Goal: Task Accomplishment & Management: Use online tool/utility

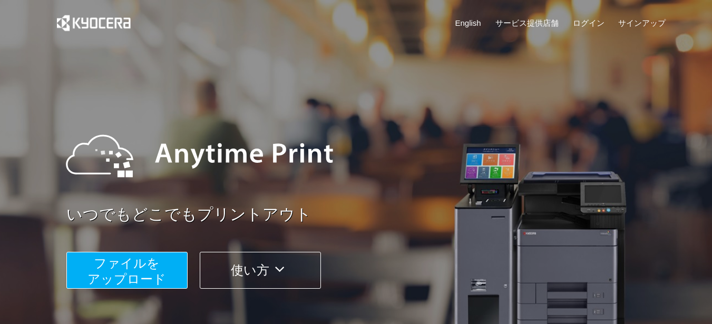
drag, startPoint x: 637, startPoint y: 0, endPoint x: 645, endPoint y: 80, distance: 80.5
click at [645, 82] on div "いつでもどこでもプリントアウト ファイルを ​​アップロード 使い方" at bounding box center [356, 198] width 632 height 295
click at [593, 21] on link "ログイン" at bounding box center [589, 22] width 32 height 11
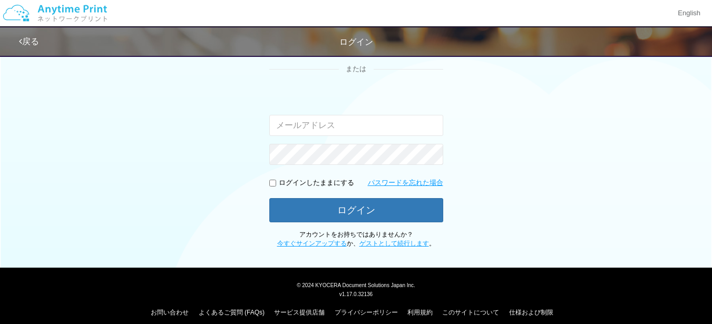
scroll to position [96, 0]
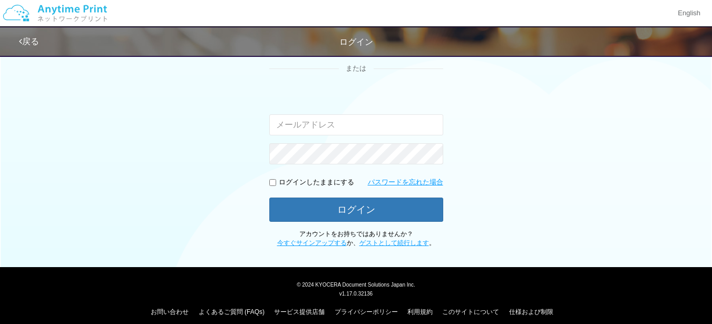
click at [290, 124] on input "email" at bounding box center [356, 124] width 174 height 21
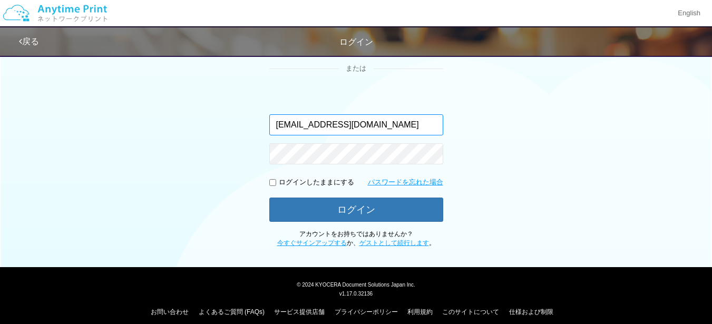
type input "[EMAIL_ADDRESS][DOMAIN_NAME]"
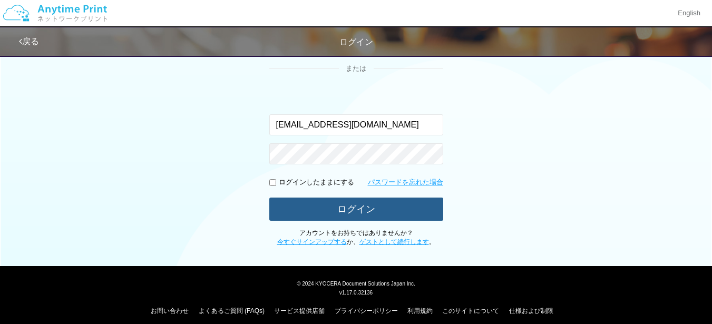
scroll to position [95, 0]
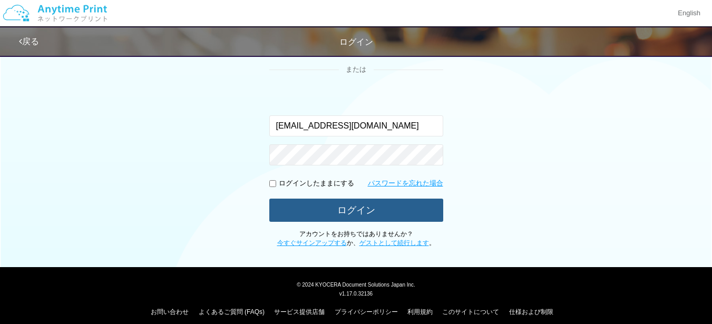
click at [364, 207] on button "ログイン" at bounding box center [356, 210] width 174 height 23
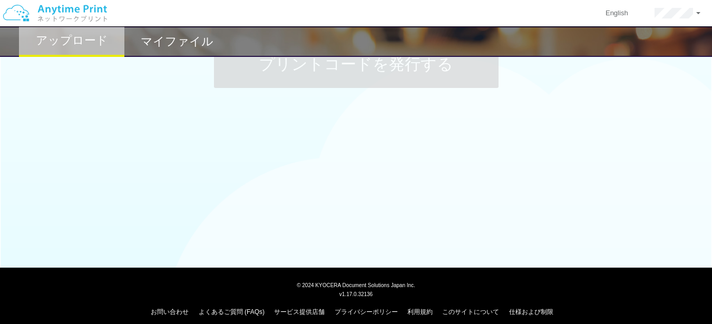
scroll to position [95, 0]
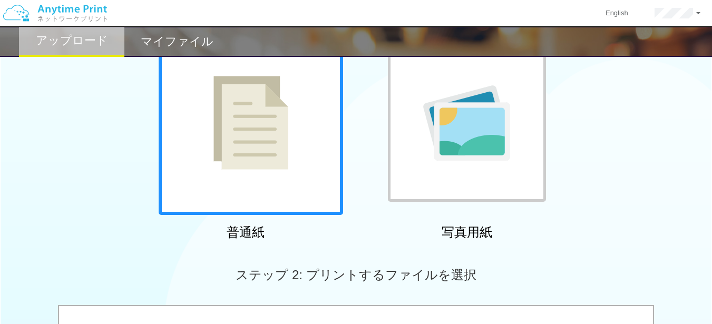
click at [607, 175] on div "普通紙 写真用紙" at bounding box center [356, 138] width 712 height 214
click at [253, 144] on img at bounding box center [250, 123] width 75 height 94
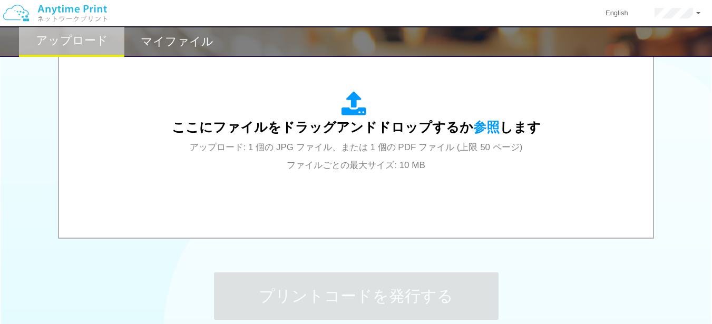
scroll to position [388, 0]
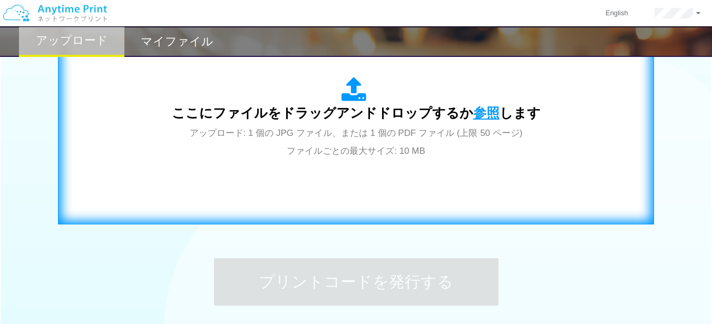
click at [481, 114] on span "参照" at bounding box center [486, 112] width 26 height 15
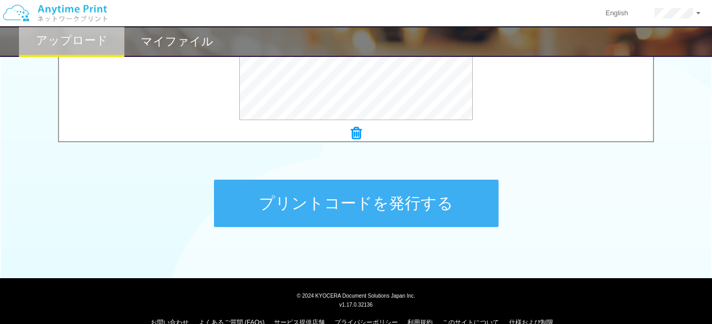
scroll to position [477, 0]
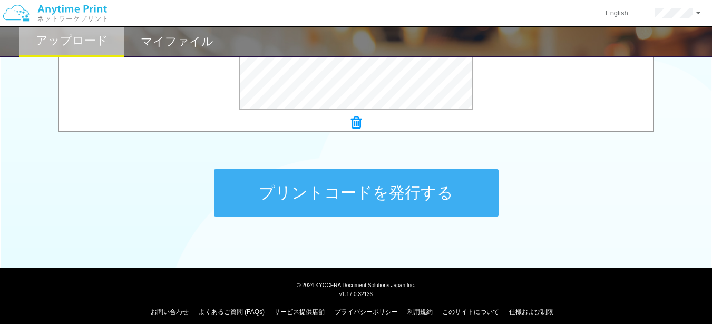
click at [363, 198] on button "プリントコードを発行する" at bounding box center [356, 192] width 285 height 47
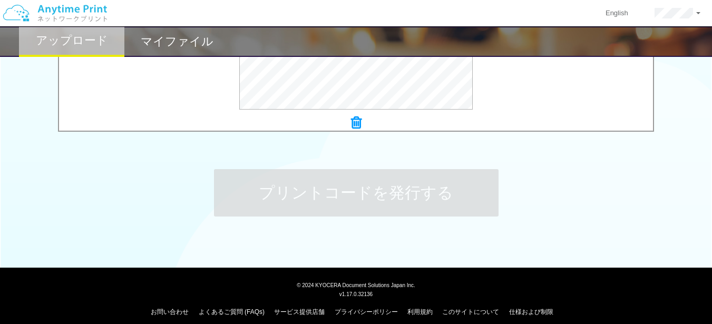
scroll to position [0, 0]
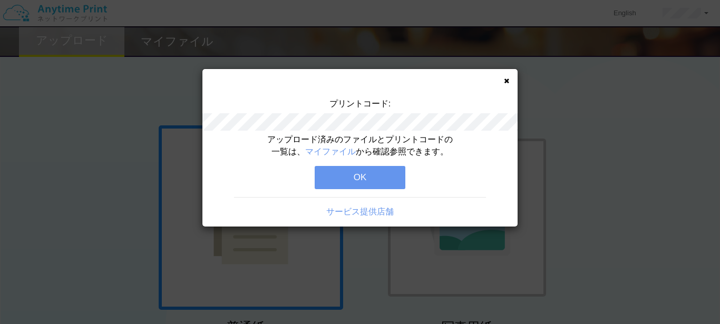
click at [359, 172] on button "OK" at bounding box center [360, 177] width 91 height 23
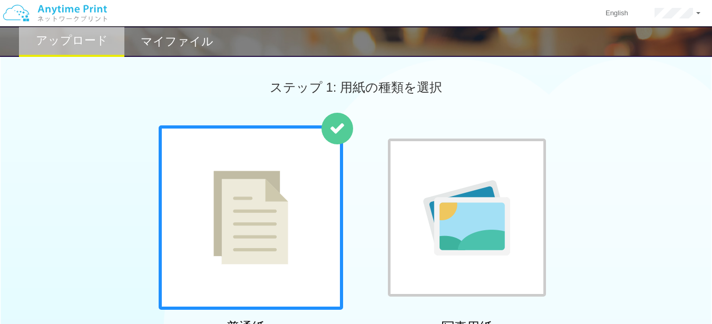
click at [168, 42] on h2 "マイファイル" at bounding box center [177, 41] width 73 height 13
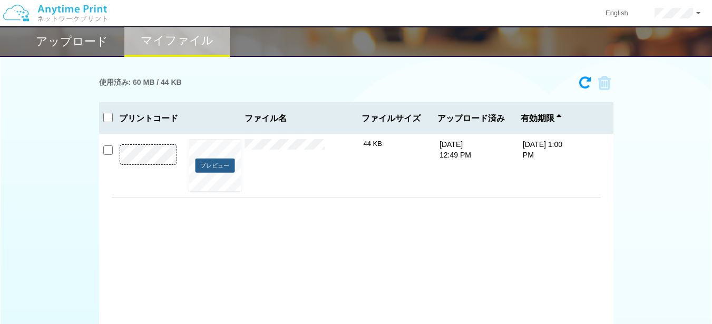
click at [220, 165] on button "プレビュー" at bounding box center [215, 166] width 40 height 14
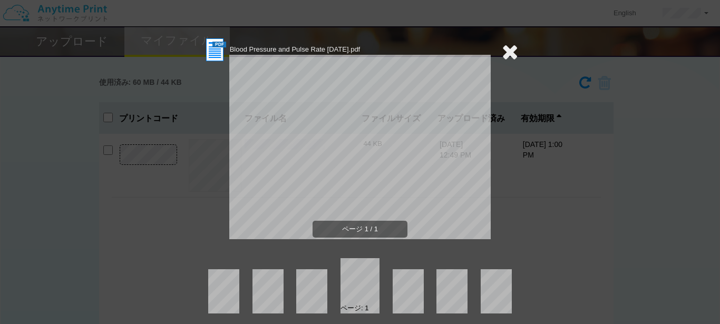
click at [505, 52] on icon at bounding box center [510, 51] width 16 height 21
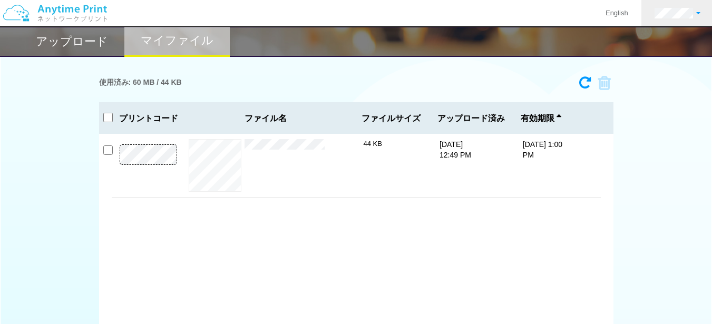
click at [699, 13] on span at bounding box center [698, 13] width 4 height 2
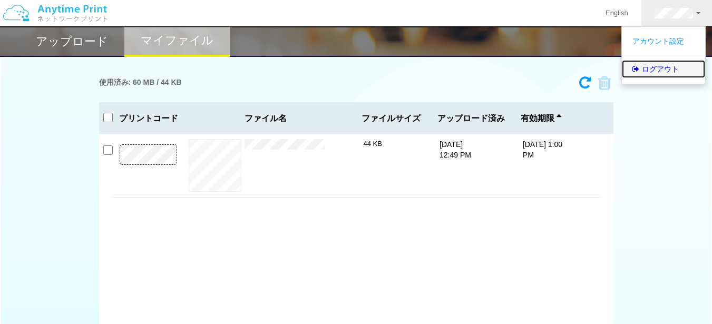
click at [664, 70] on link "ログアウト" at bounding box center [663, 69] width 83 height 18
